Goal: Information Seeking & Learning: Learn about a topic

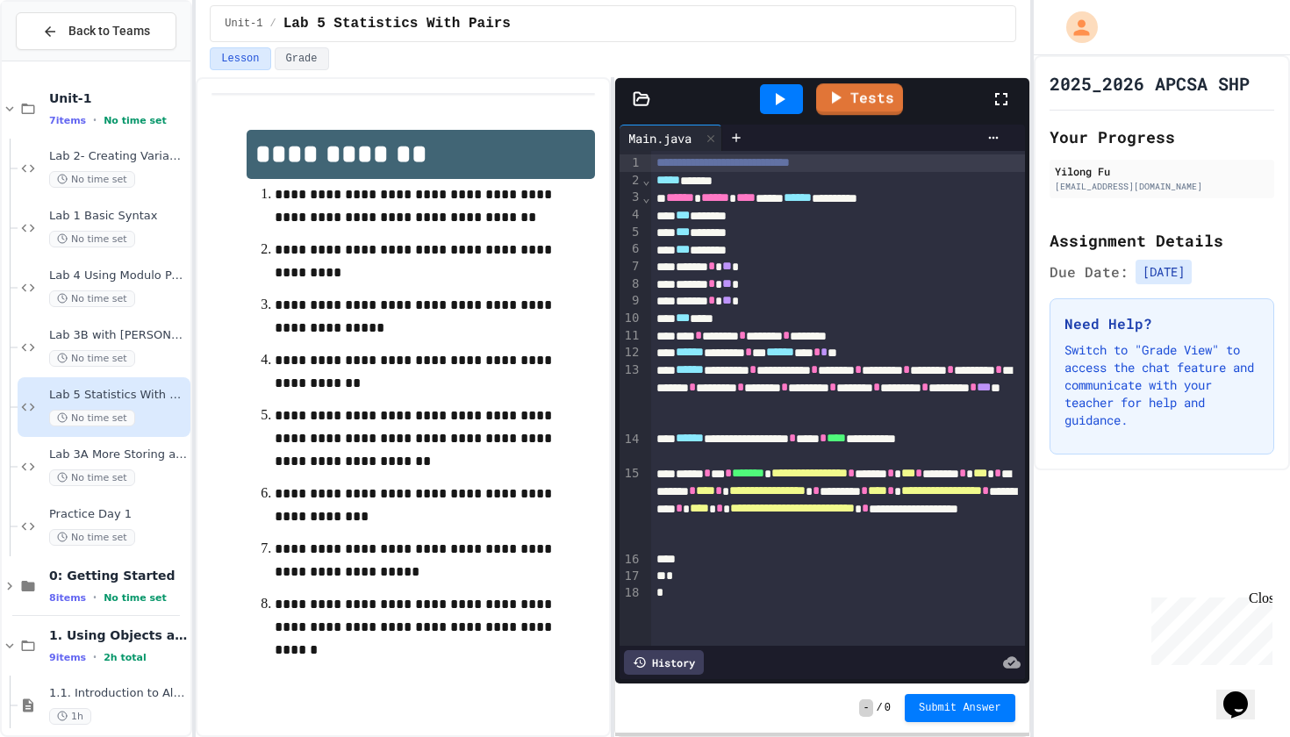
click at [782, 104] on icon at bounding box center [779, 99] width 21 height 21
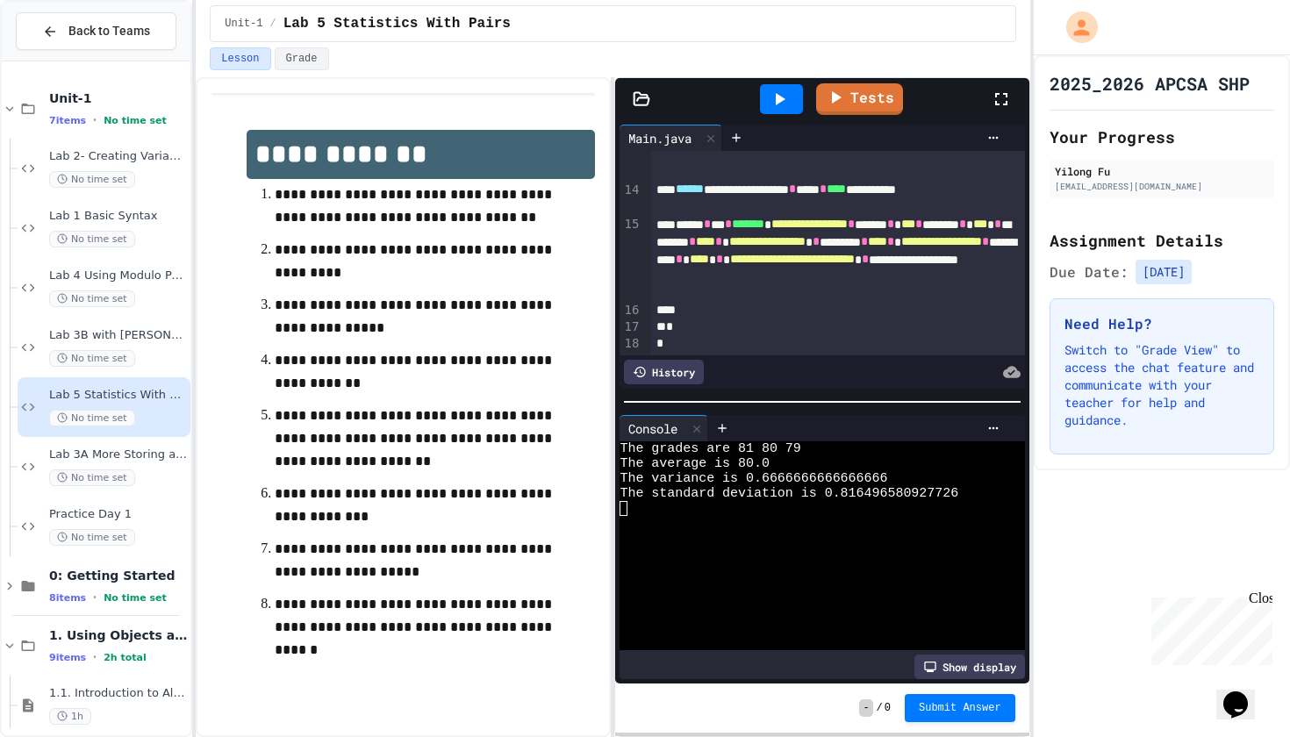
scroll to position [249, 0]
click at [849, 107] on link "Tests" at bounding box center [859, 97] width 86 height 33
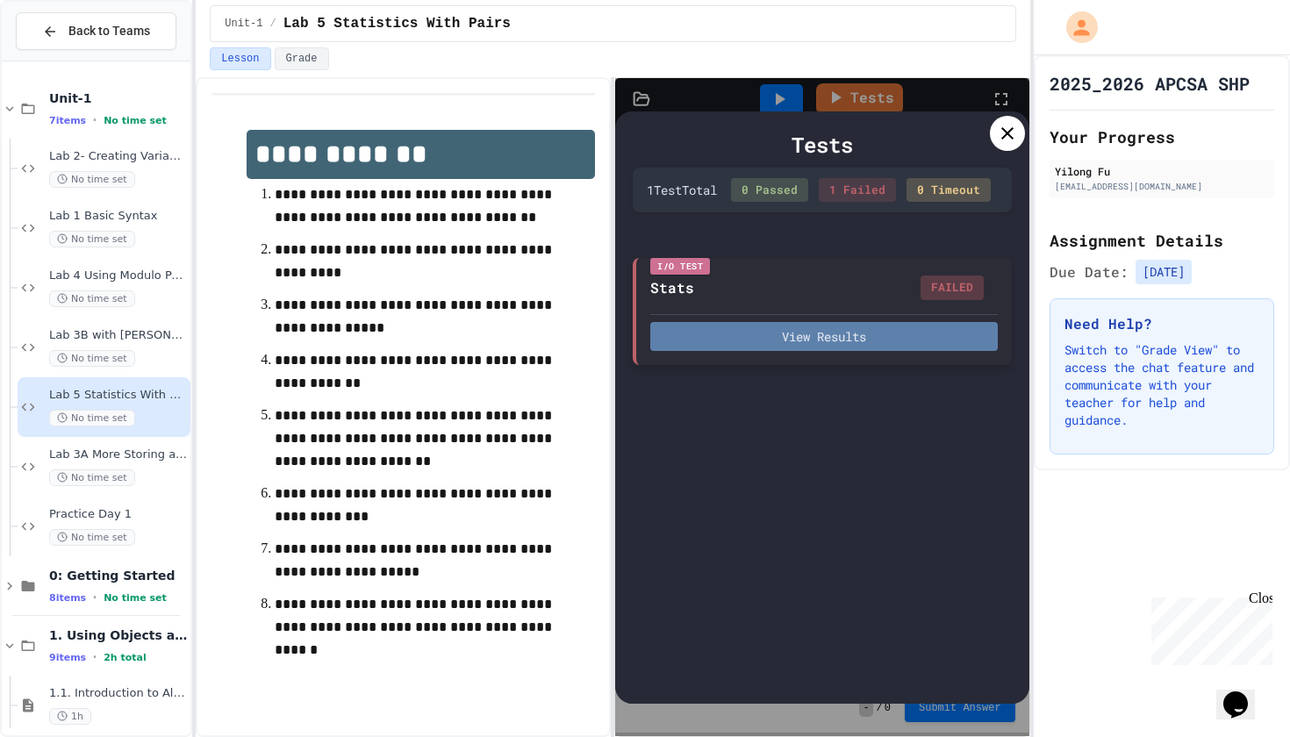
click at [827, 348] on button "View Results" at bounding box center [823, 336] width 347 height 29
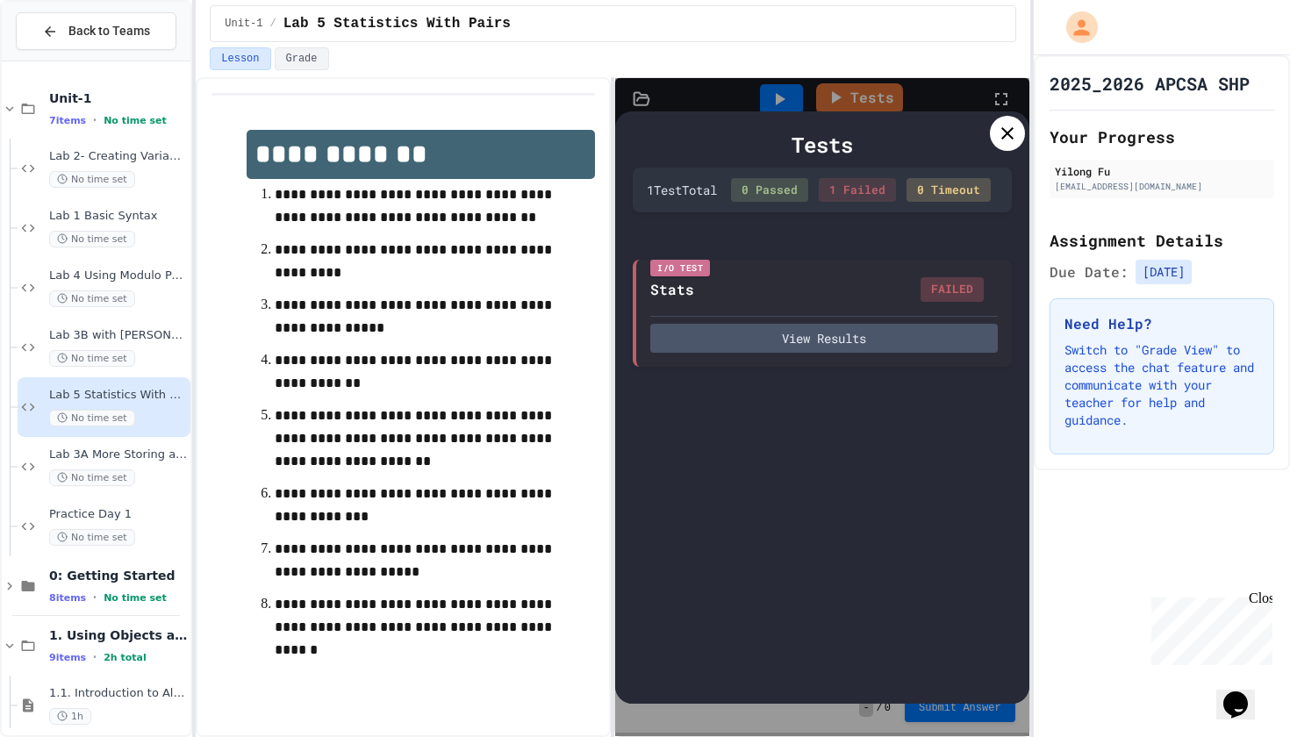
click at [964, 203] on div "0 Timeout" at bounding box center [948, 190] width 84 height 25
click at [985, 140] on div "Tests" at bounding box center [822, 145] width 378 height 32
click at [998, 136] on icon at bounding box center [1007, 133] width 21 height 21
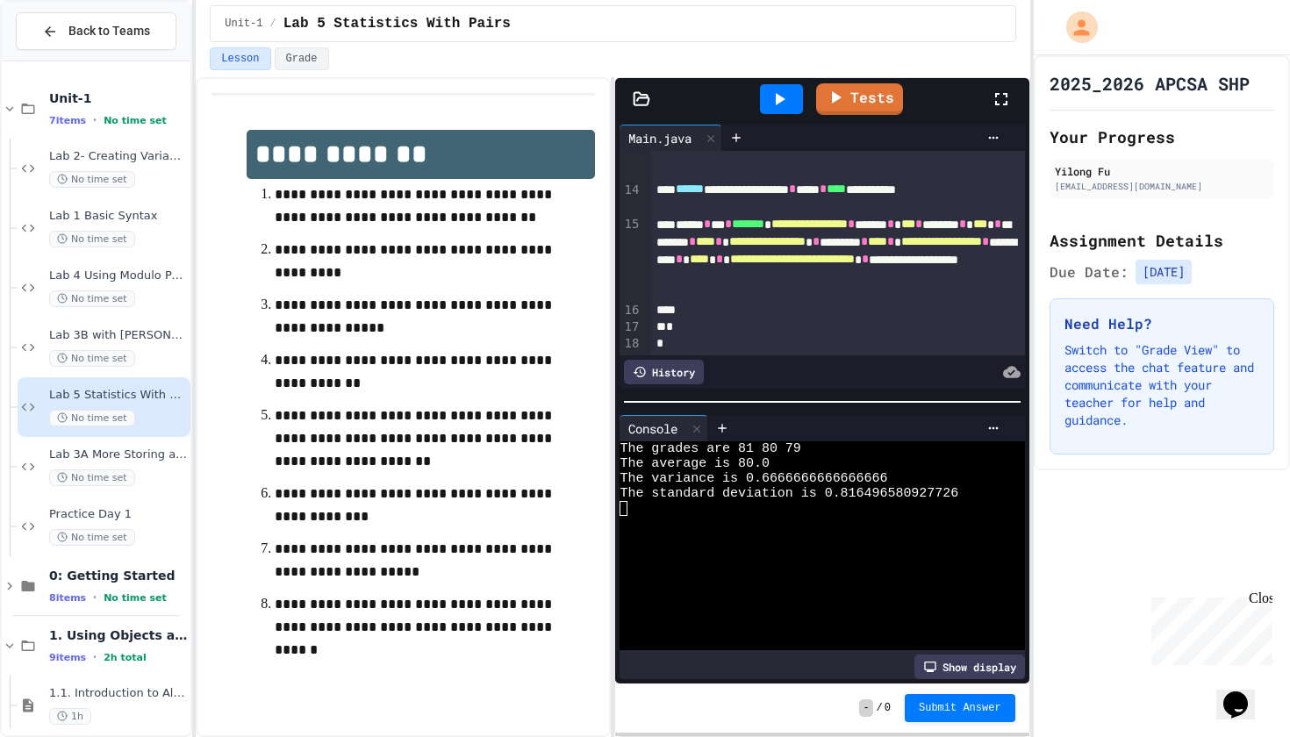
scroll to position [0, 0]
click at [836, 229] on span "**********" at bounding box center [809, 224] width 76 height 12
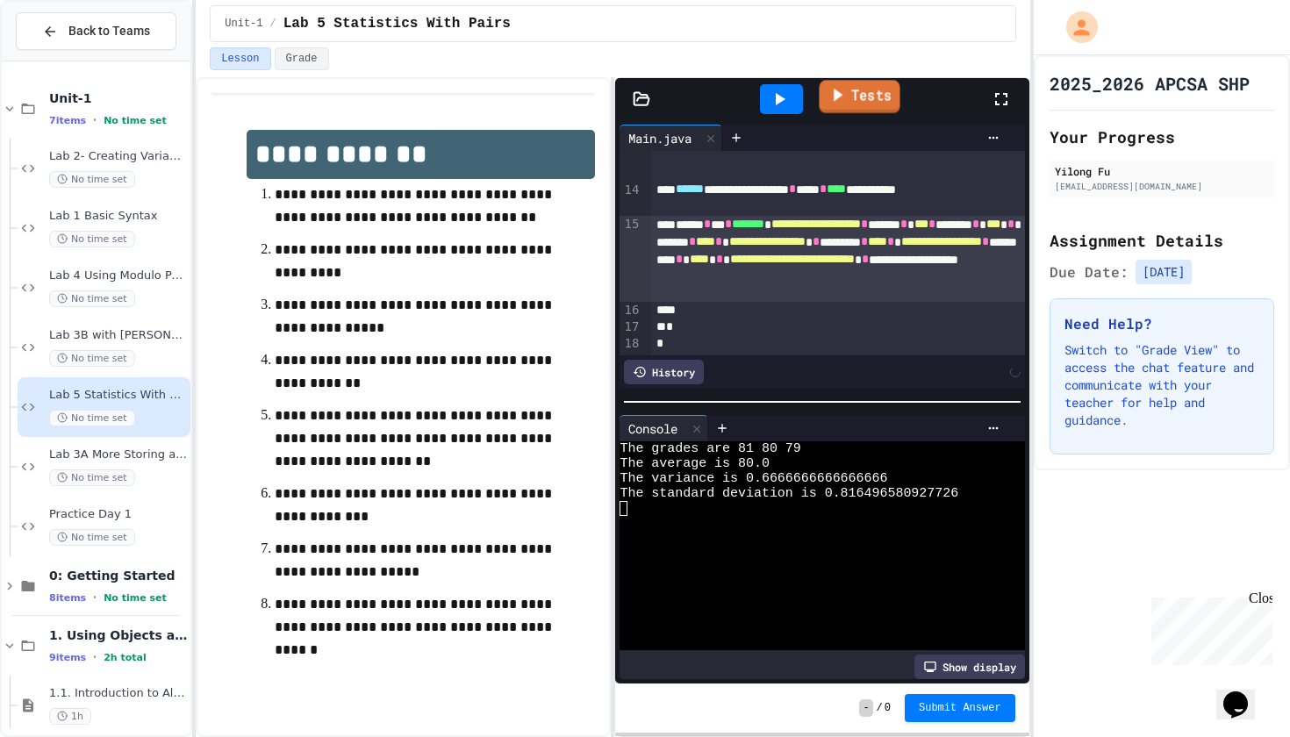
click at [843, 98] on icon at bounding box center [836, 95] width 19 height 22
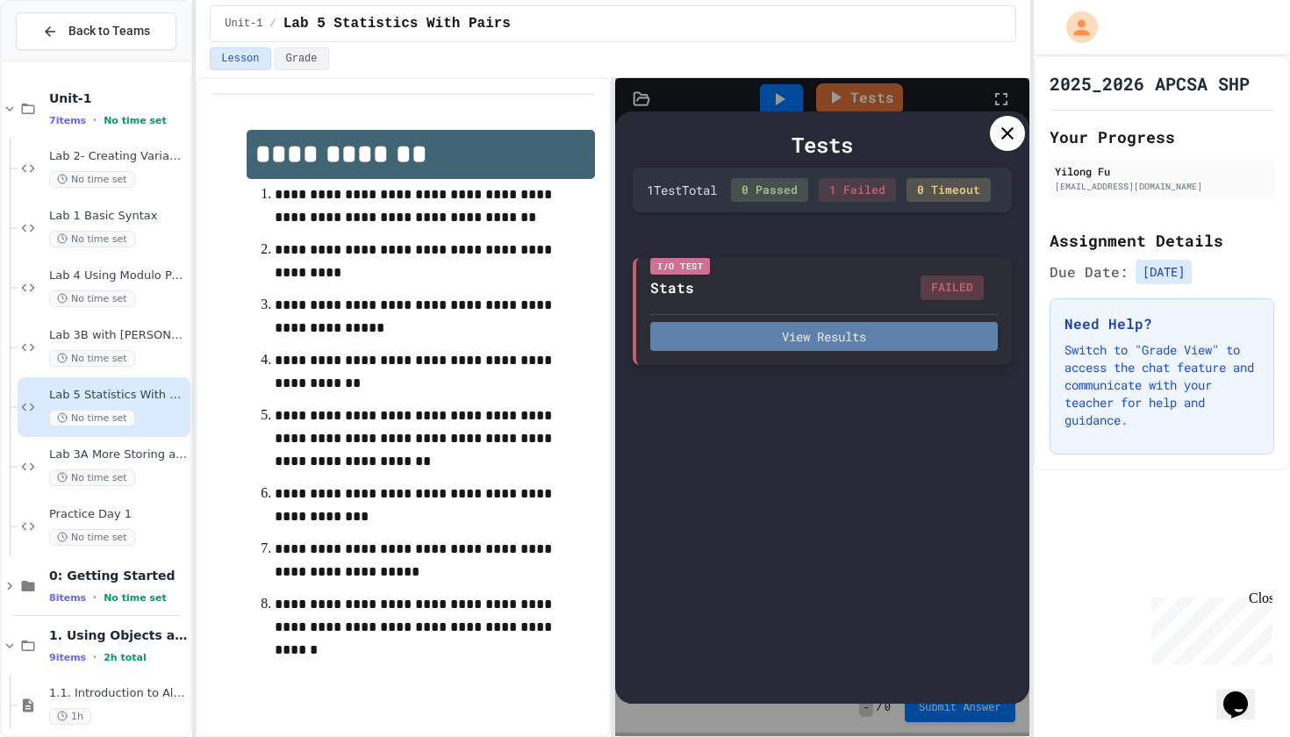
click at [887, 349] on button "View Results" at bounding box center [823, 336] width 347 height 29
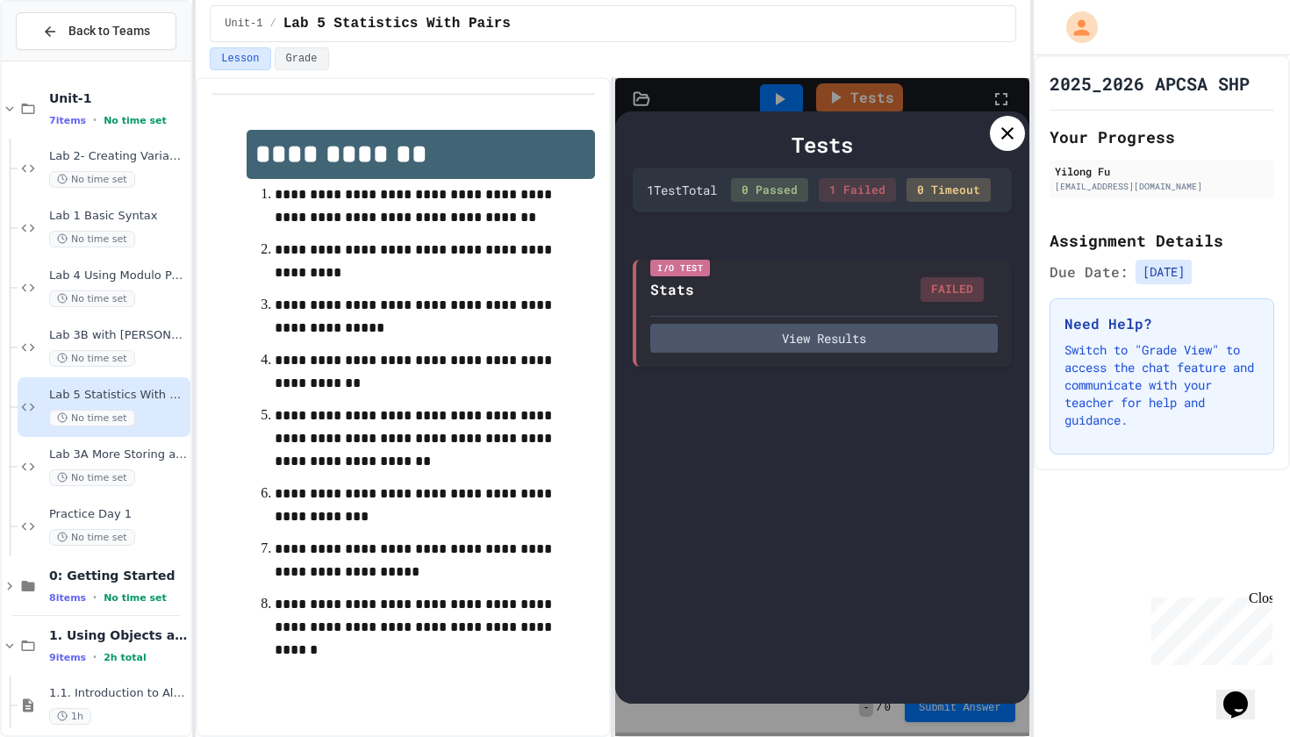
click at [992, 125] on div at bounding box center [1007, 133] width 35 height 35
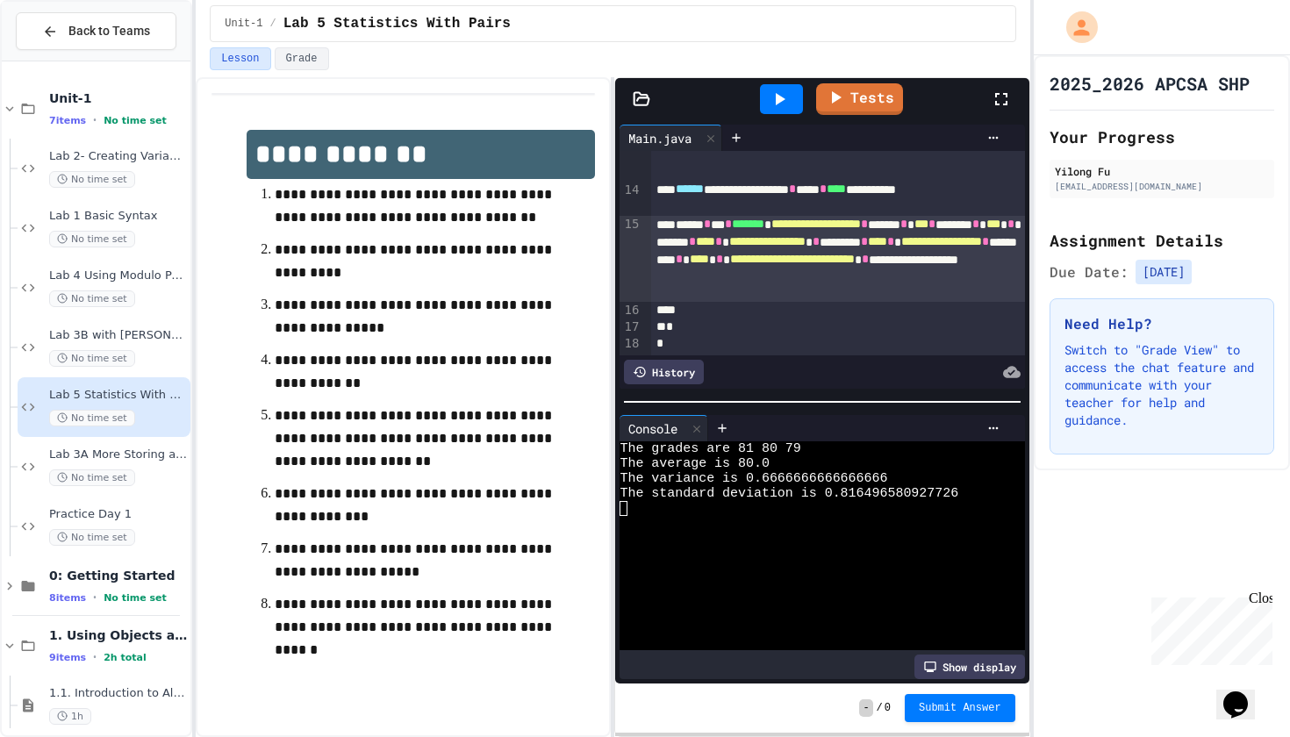
click at [856, 225] on span "**********" at bounding box center [816, 224] width 90 height 12
click at [854, 97] on link "Tests" at bounding box center [860, 97] width 84 height 33
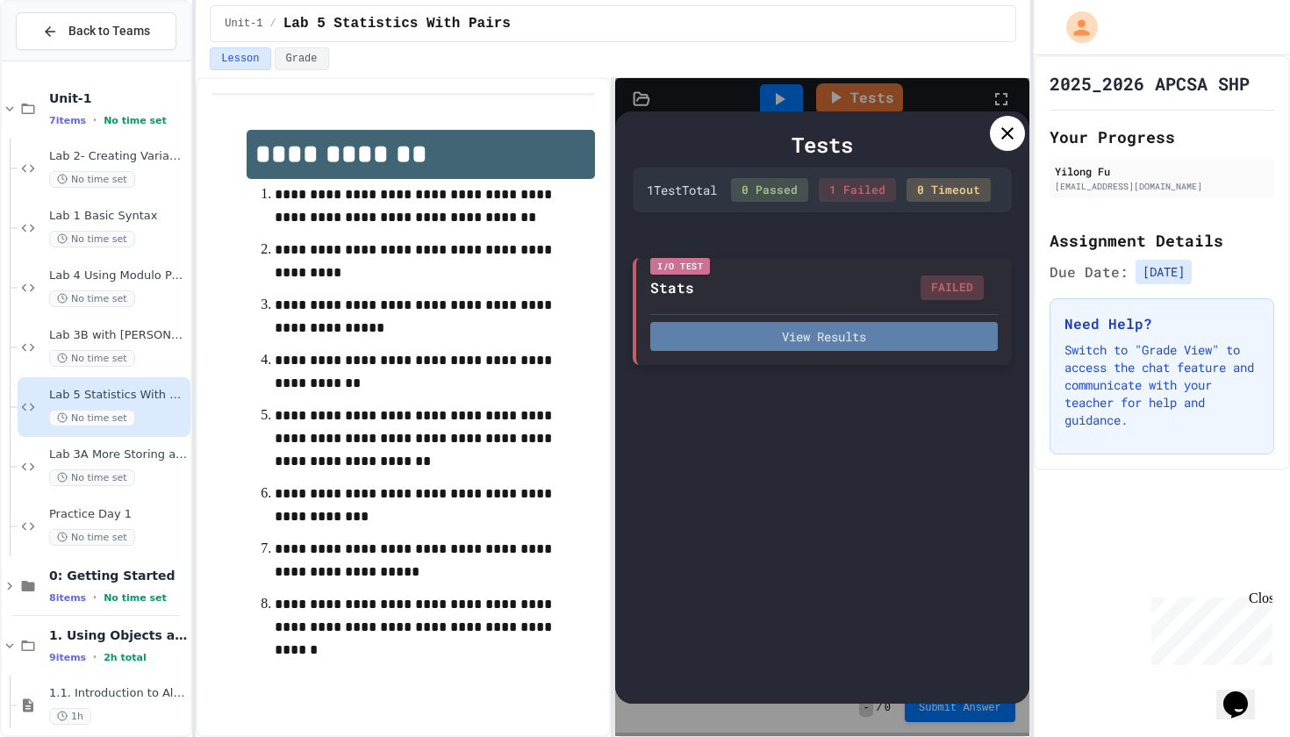
click at [874, 347] on button "View Results" at bounding box center [823, 336] width 347 height 29
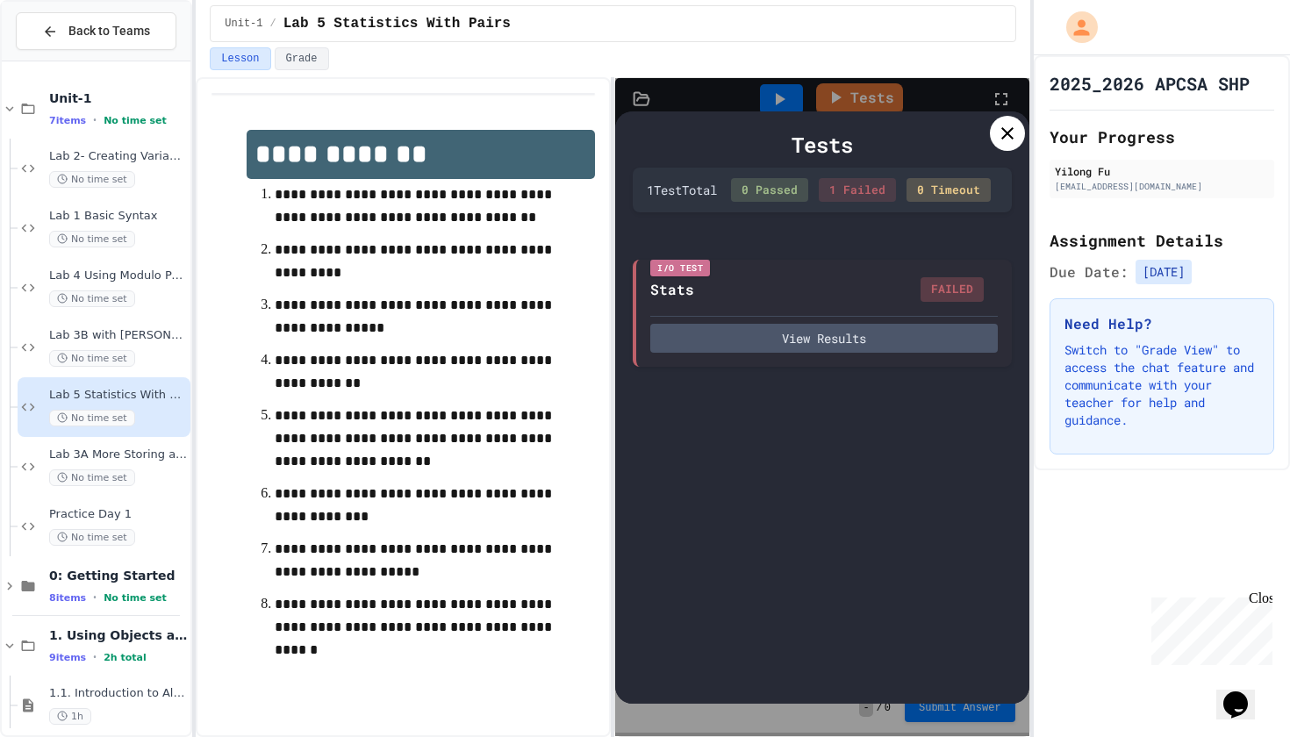
click at [997, 140] on icon at bounding box center [1007, 133] width 21 height 21
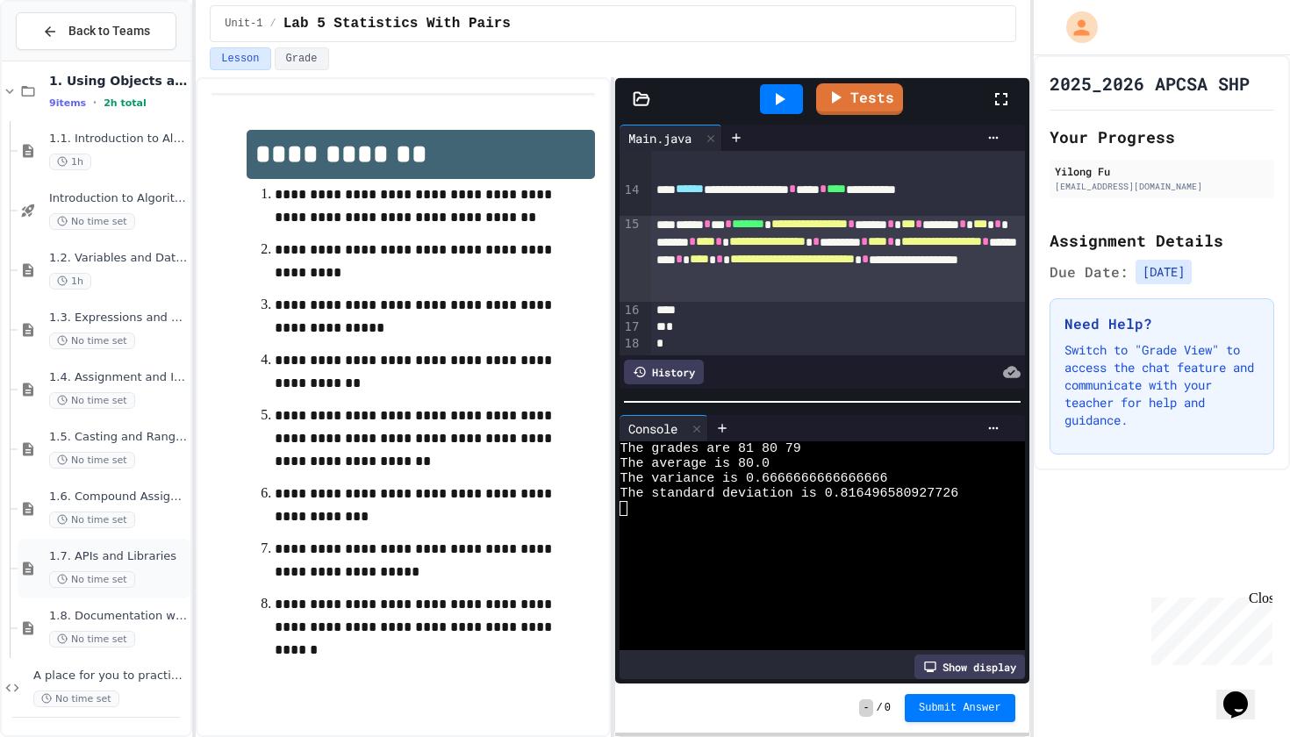
click at [149, 593] on div "1.7. APIs and Libraries No time set" at bounding box center [104, 569] width 173 height 60
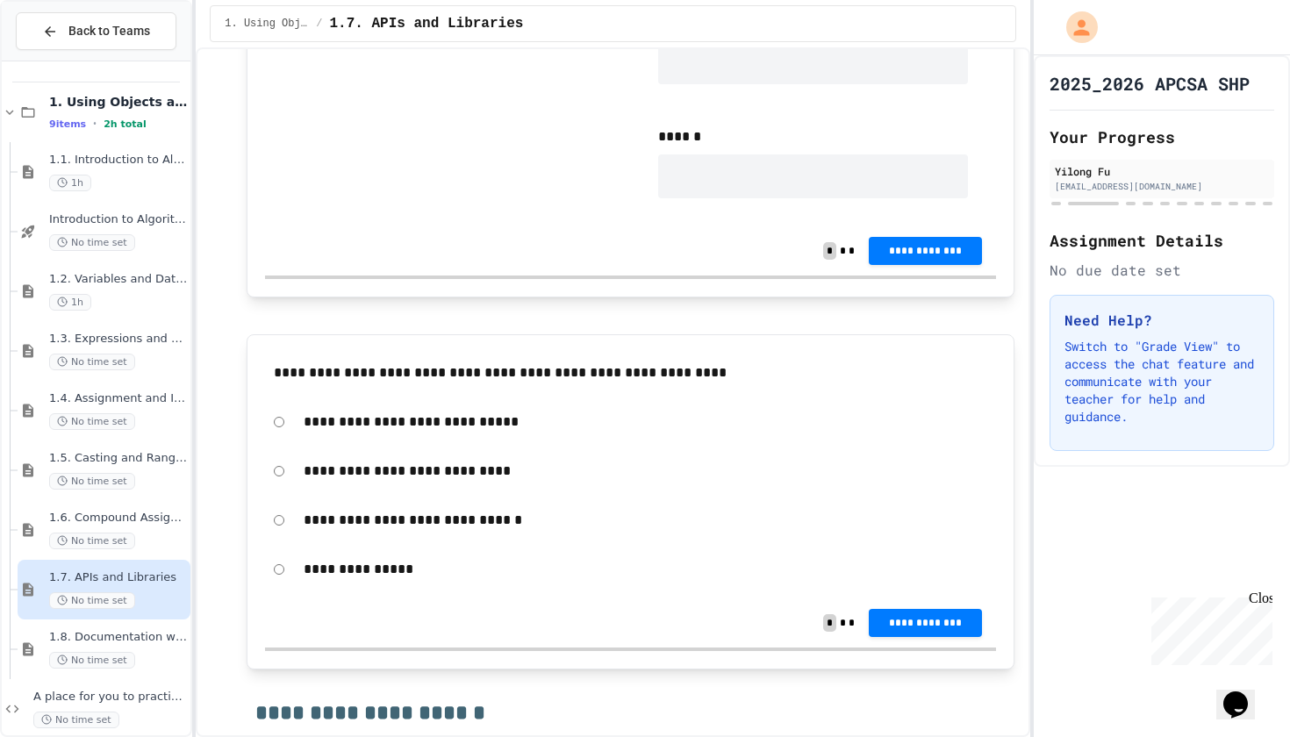
scroll to position [1656, 0]
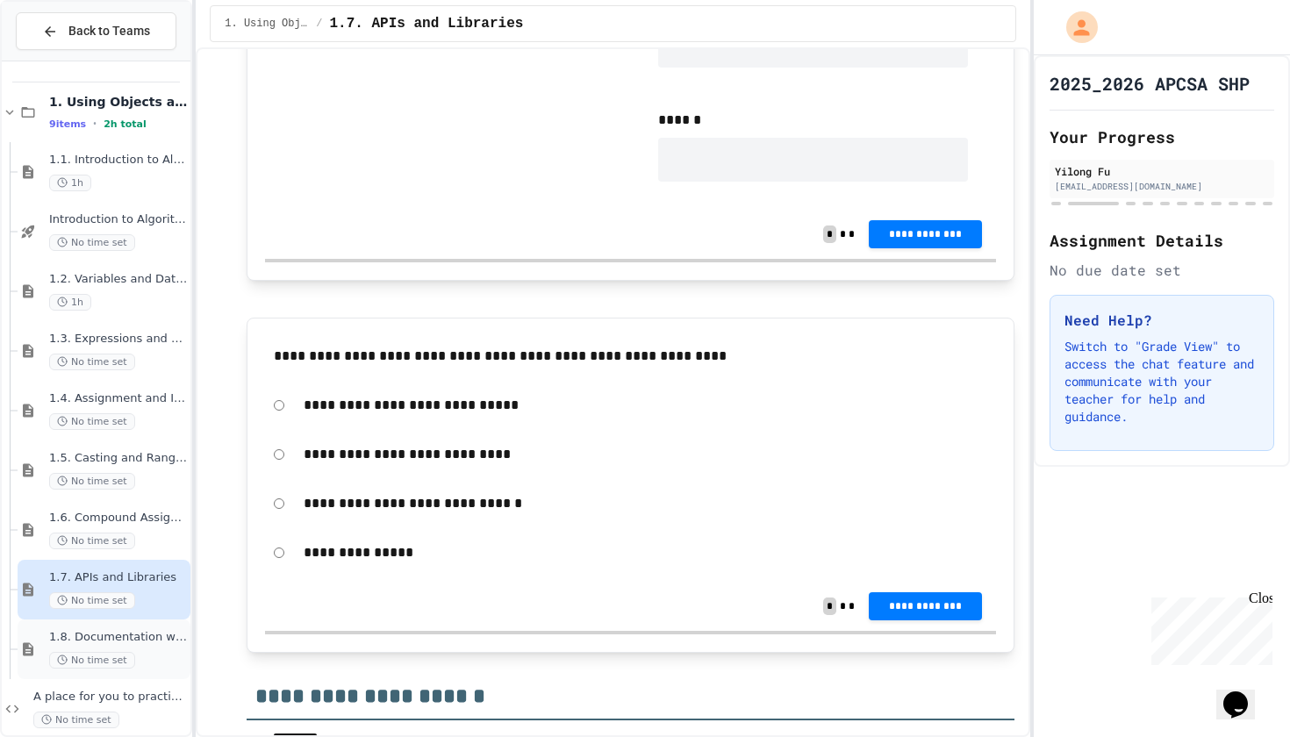
click at [180, 655] on div "No time set" at bounding box center [118, 660] width 138 height 17
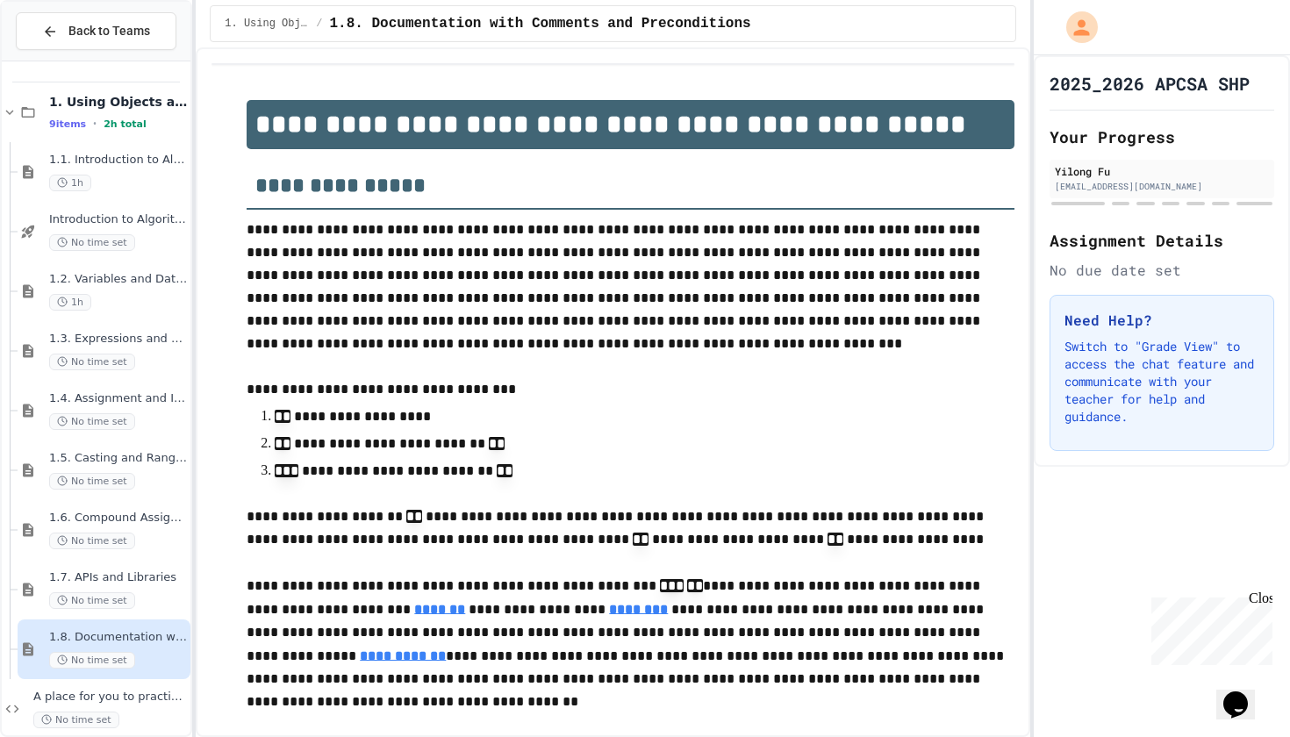
click at [153, 520] on span "1.6. Compound Assignment Operators" at bounding box center [118, 518] width 138 height 15
